Goal: Navigation & Orientation: Find specific page/section

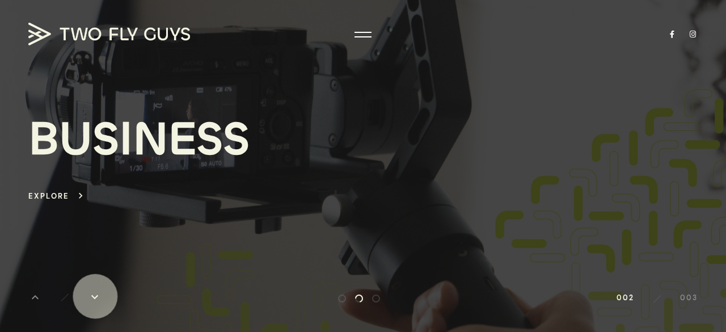
click at [95, 296] on icon "keyboard_arrow_down" at bounding box center [95, 297] width 14 height 14
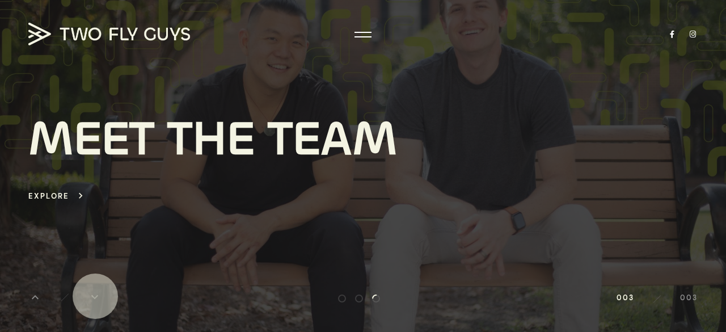
click at [95, 296] on icon "keyboard_arrow_down" at bounding box center [95, 297] width 14 height 14
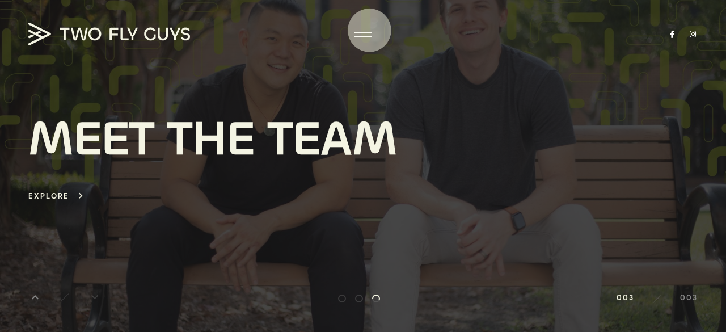
click at [367, 29] on div at bounding box center [362, 34] width 17 height 11
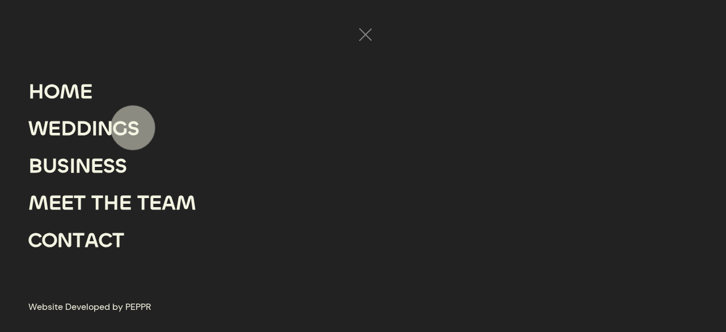
click at [133, 128] on div "S" at bounding box center [134, 128] width 12 height 37
